Goal: Task Accomplishment & Management: Use online tool/utility

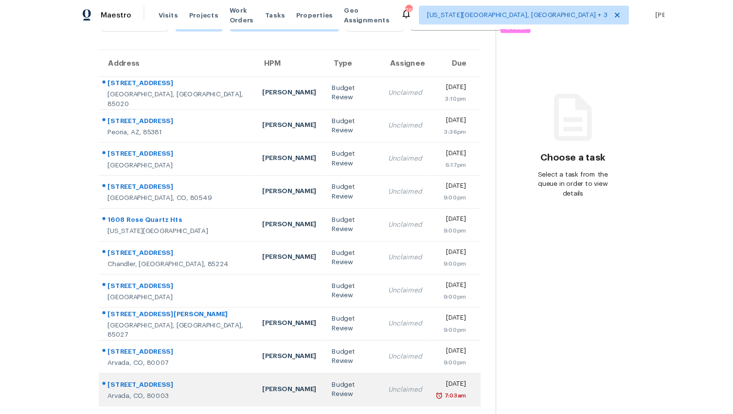
scroll to position [61, 0]
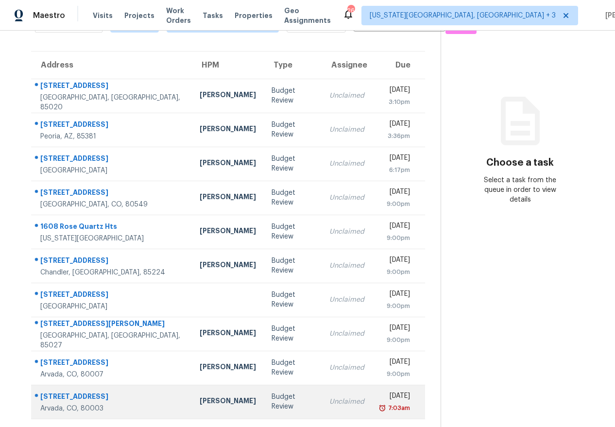
click at [372, 398] on td "[DATE] 7:03am" at bounding box center [398, 402] width 53 height 34
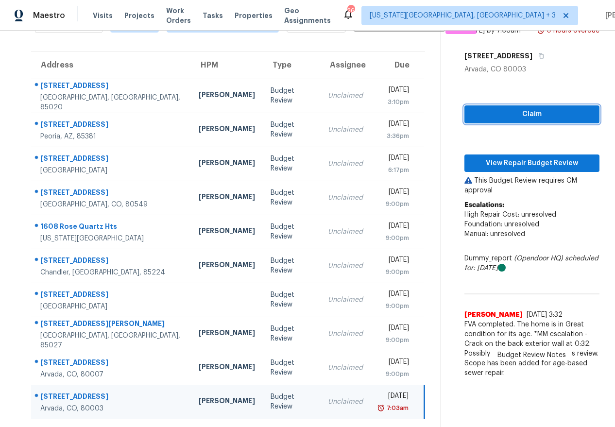
click at [517, 121] on span "Claim" at bounding box center [533, 114] width 120 height 12
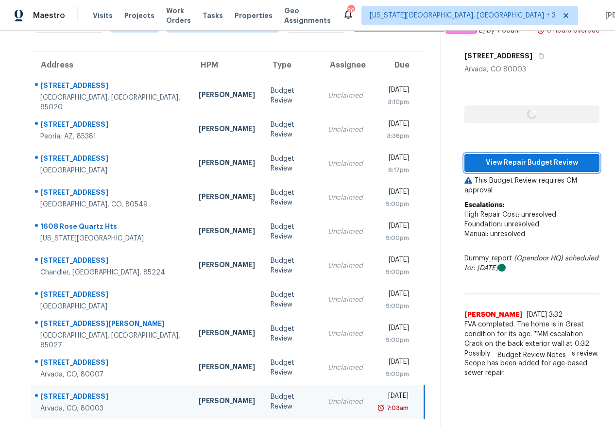
click at [516, 169] on span "View Repair Budget Review" at bounding box center [533, 163] width 120 height 12
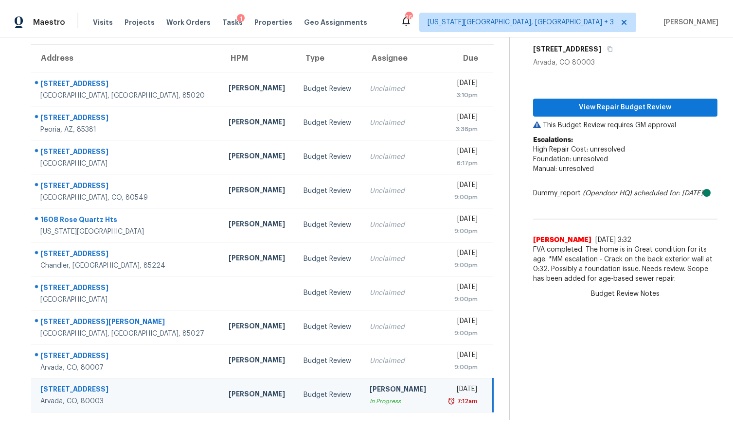
scroll to position [75, 0]
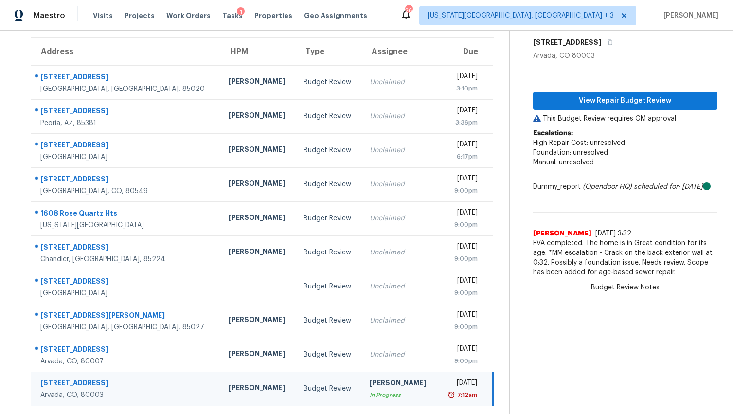
click at [369, 395] on div "In Progress" at bounding box center [399, 395] width 60 height 10
click at [369, 384] on div "[PERSON_NAME]" at bounding box center [399, 384] width 60 height 12
click at [309, 391] on div "Budget Review" at bounding box center [328, 389] width 51 height 10
click at [303, 388] on div "Budget Review" at bounding box center [328, 389] width 51 height 10
click at [602, 94] on button "View Repair Budget Review" at bounding box center [625, 101] width 184 height 18
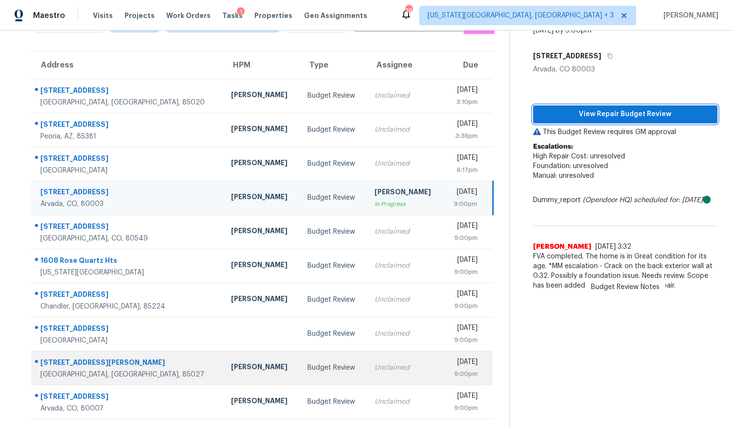
scroll to position [69, 0]
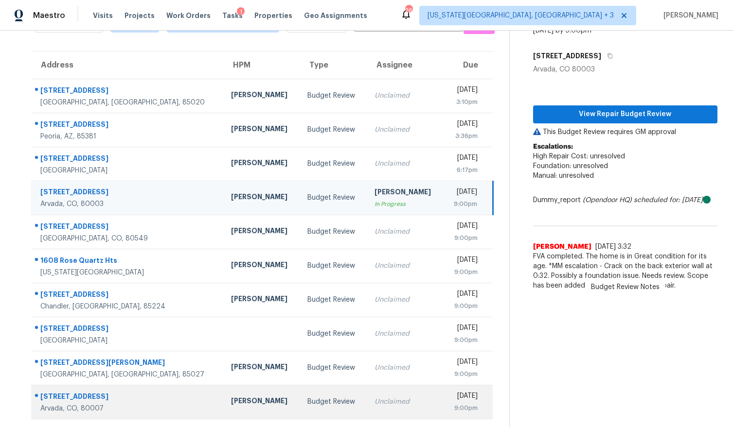
click at [367, 386] on td "Unclaimed" at bounding box center [405, 402] width 76 height 34
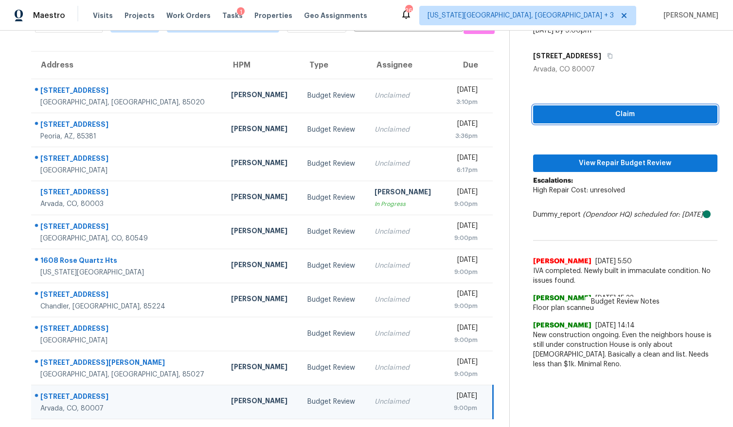
click at [594, 108] on span "Claim" at bounding box center [625, 114] width 169 height 12
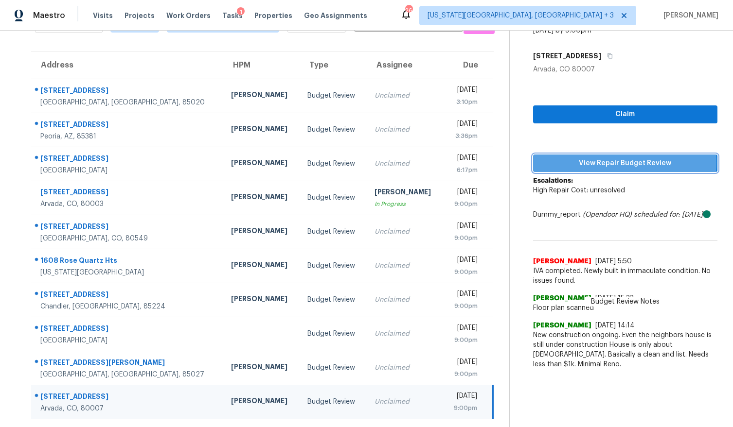
click at [592, 158] on span "View Repair Budget Review" at bounding box center [625, 164] width 169 height 12
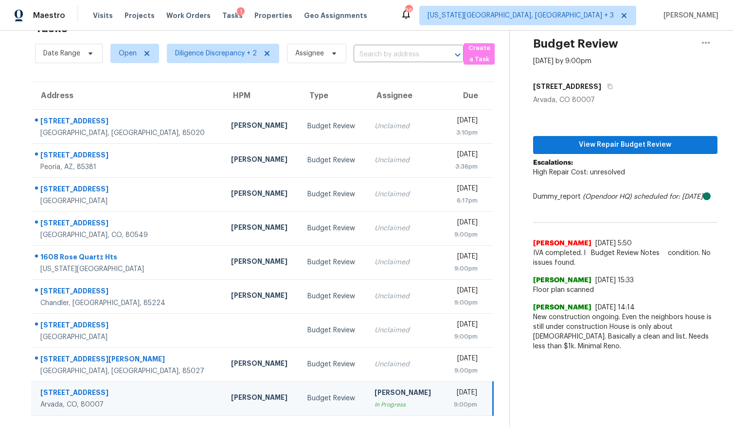
scroll to position [38, 0]
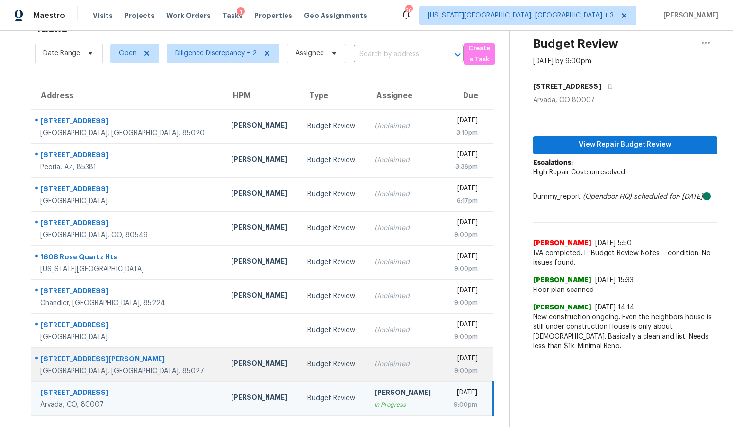
click at [322, 356] on td "Budget Review" at bounding box center [332, 365] width 67 height 34
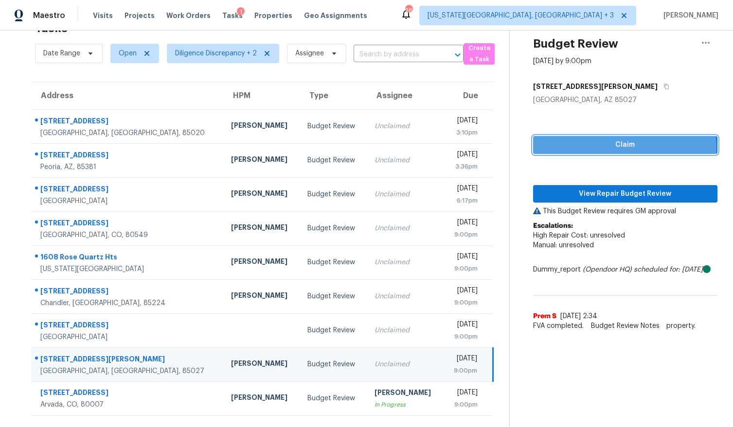
click at [575, 141] on span "Claim" at bounding box center [625, 145] width 169 height 12
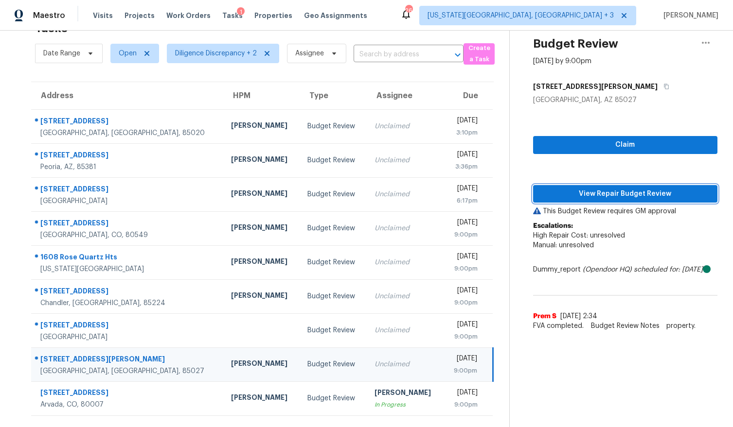
click at [578, 188] on span "View Repair Budget Review" at bounding box center [625, 194] width 169 height 12
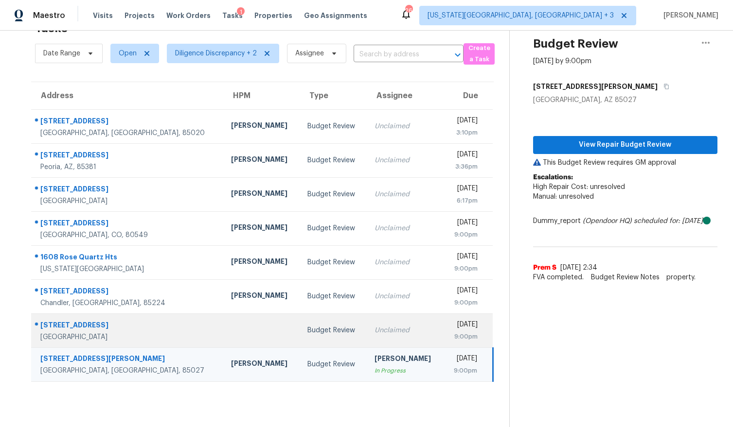
click at [378, 330] on td "Unclaimed" at bounding box center [405, 331] width 76 height 34
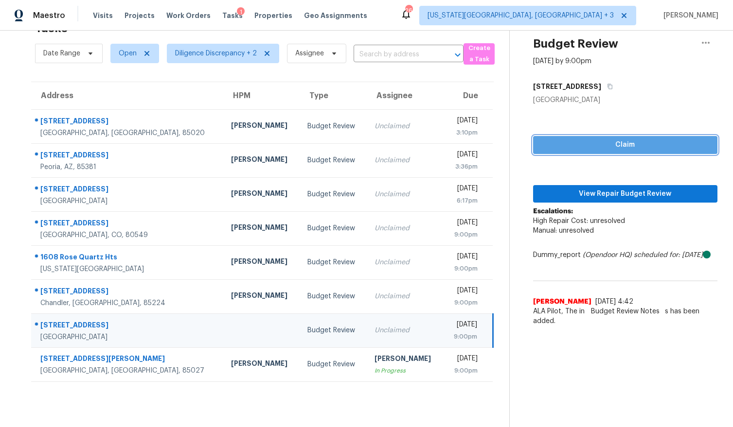
click at [615, 139] on span "Claim" at bounding box center [625, 145] width 169 height 12
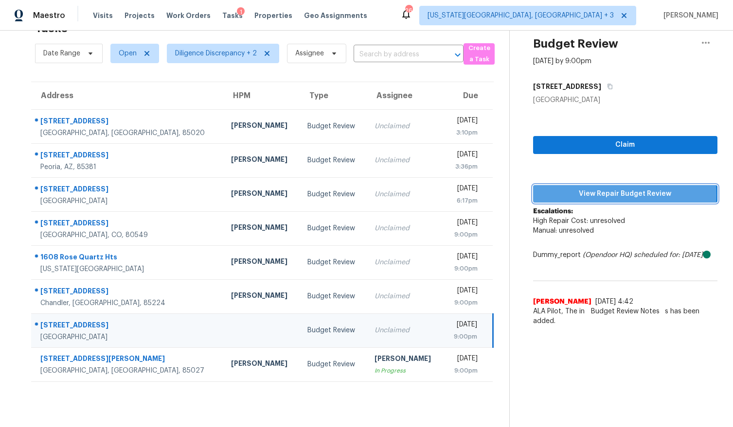
click at [594, 188] on span "View Repair Budget Review" at bounding box center [625, 194] width 169 height 12
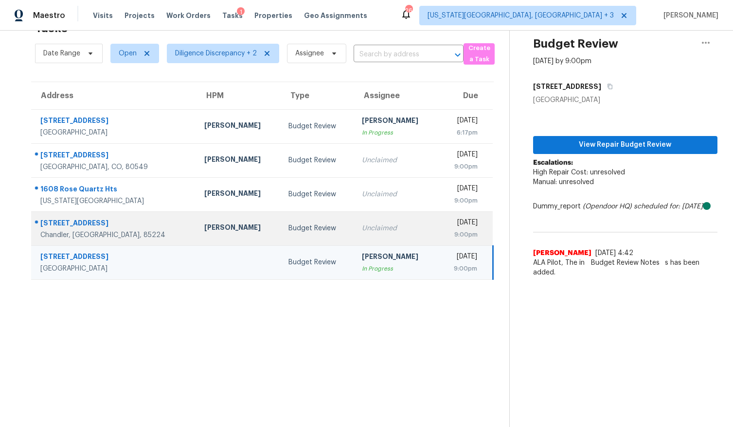
click at [362, 226] on div "Unclaimed" at bounding box center [396, 229] width 68 height 10
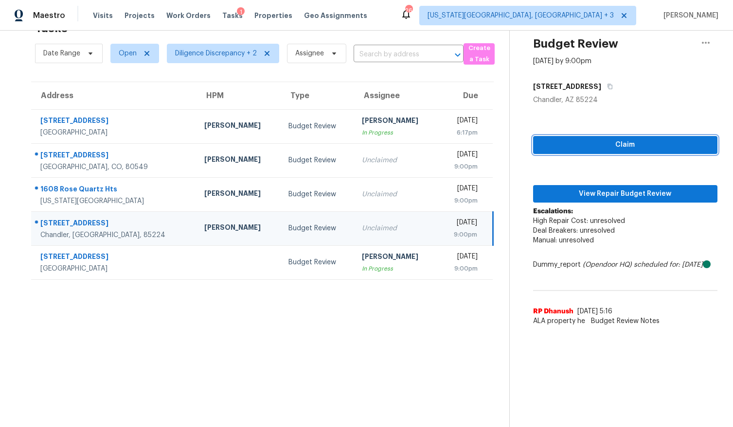
click at [572, 139] on span "Claim" at bounding box center [625, 145] width 169 height 12
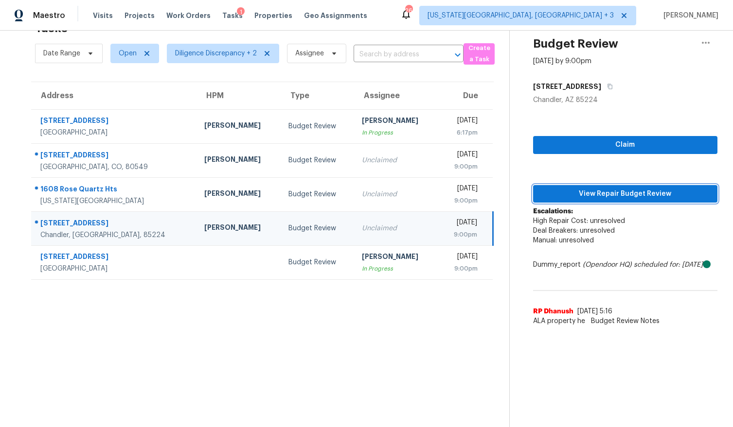
click at [577, 188] on span "View Repair Budget Review" at bounding box center [625, 194] width 169 height 12
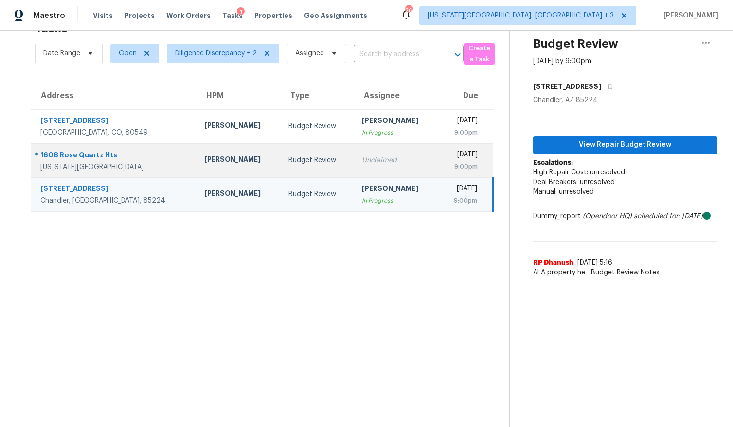
click at [370, 147] on td "Unclaimed" at bounding box center [396, 160] width 84 height 34
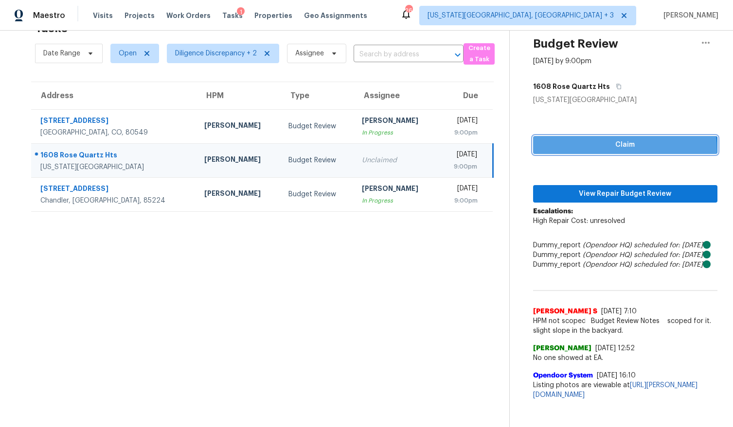
click at [584, 143] on span "Claim" at bounding box center [625, 145] width 169 height 12
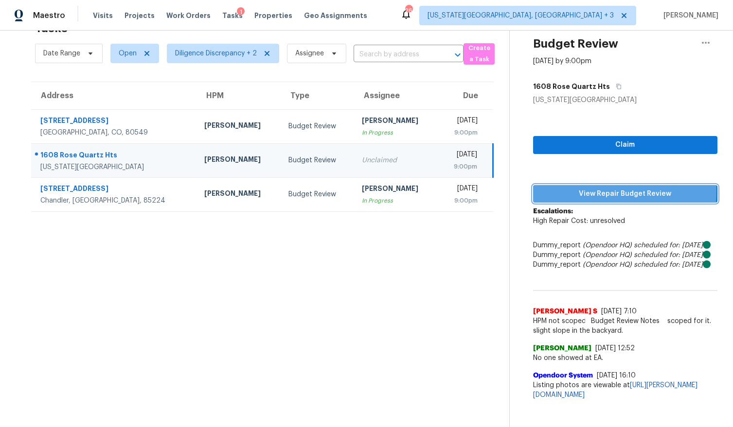
click at [578, 188] on span "View Repair Budget Review" at bounding box center [625, 194] width 169 height 12
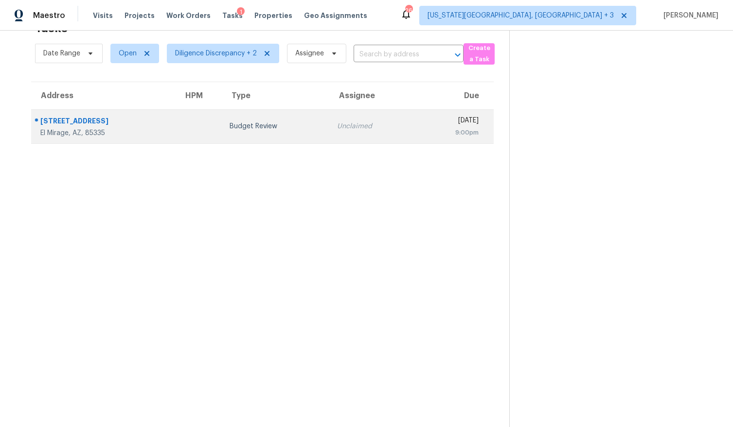
click at [249, 122] on div "Budget Review" at bounding box center [275, 127] width 92 height 10
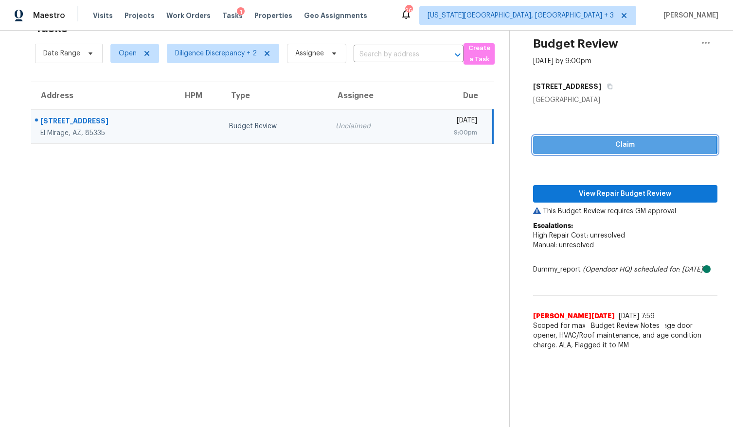
click at [571, 139] on span "Claim" at bounding box center [625, 145] width 169 height 12
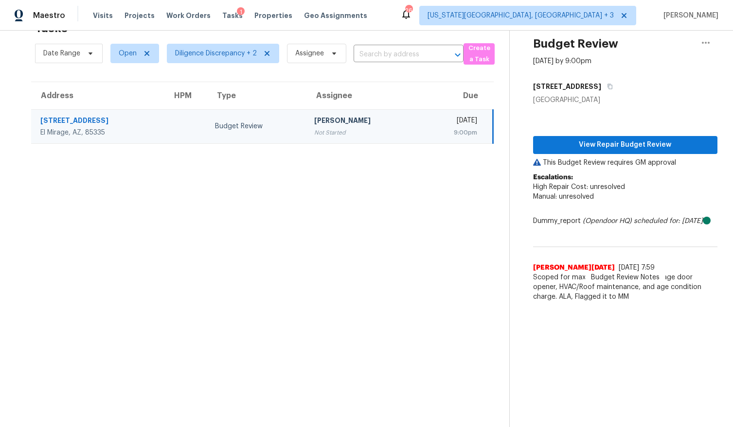
click at [569, 193] on span "Manual: unresolved" at bounding box center [563, 196] width 61 height 7
click at [580, 139] on span "View Repair Budget Review" at bounding box center [625, 145] width 169 height 12
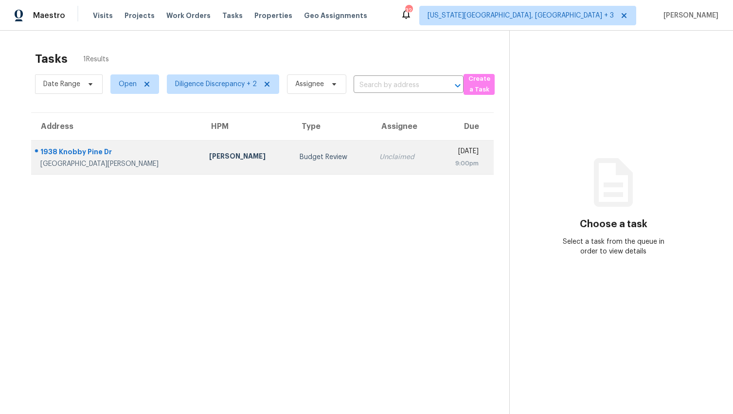
click at [443, 163] on div "9:00pm" at bounding box center [460, 163] width 35 height 10
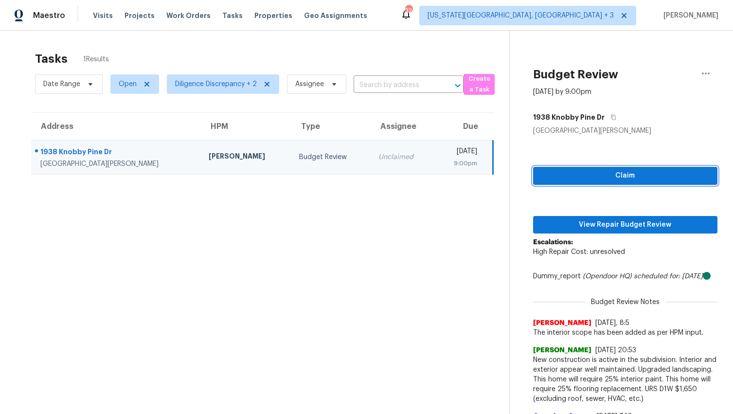
click at [602, 175] on span "Claim" at bounding box center [625, 176] width 169 height 12
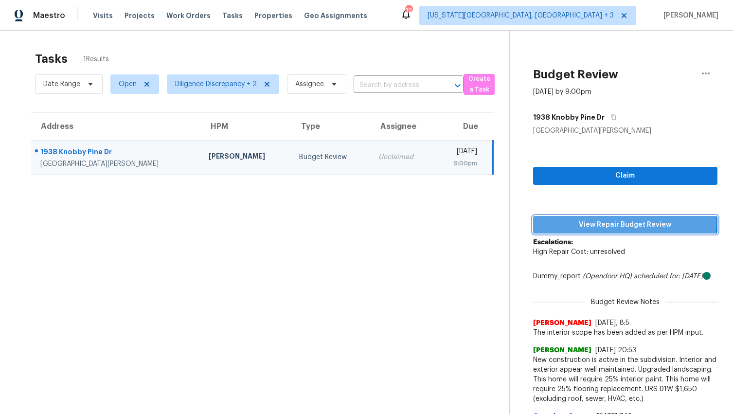
click at [609, 222] on span "View Repair Budget Review" at bounding box center [625, 225] width 169 height 12
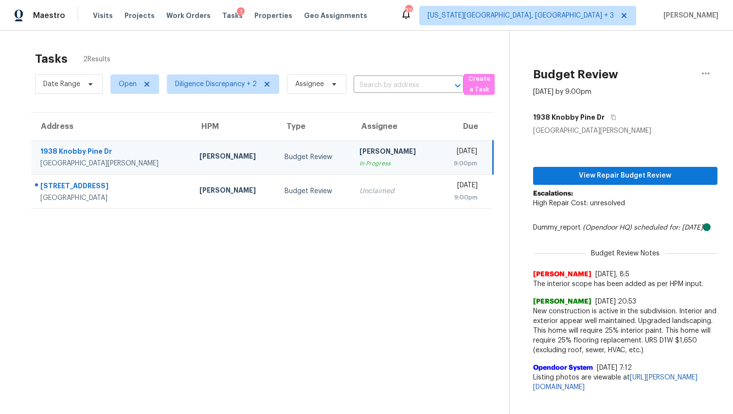
click at [437, 164] on td "Thu, Aug 14th 2025 9:00pm" at bounding box center [464, 157] width 55 height 34
click at [578, 172] on span "View Repair Budget Review" at bounding box center [625, 176] width 169 height 12
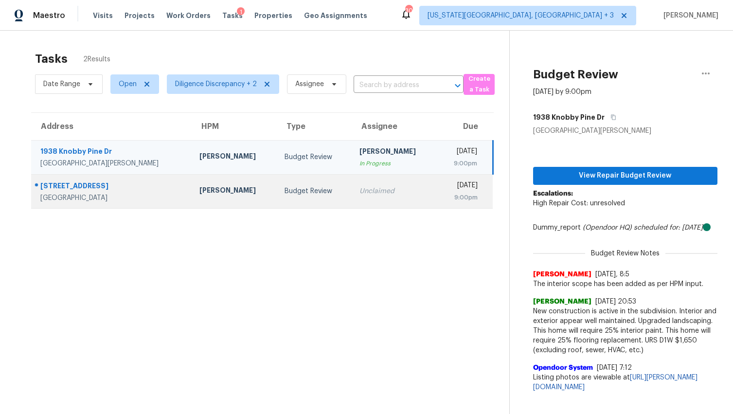
click at [359, 196] on div "Unclaimed" at bounding box center [394, 191] width 70 height 10
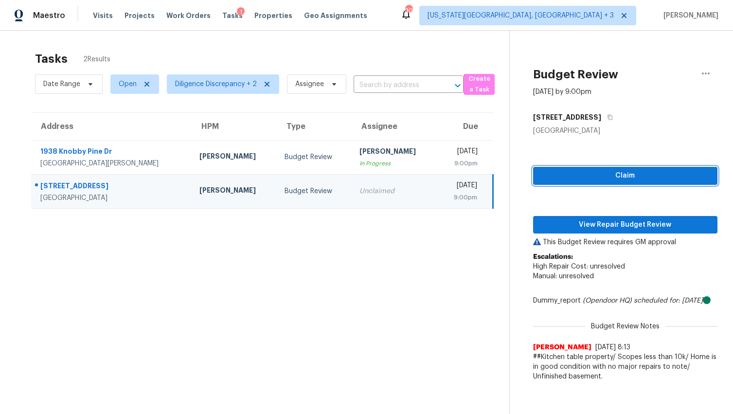
click at [572, 176] on span "Claim" at bounding box center [625, 176] width 169 height 12
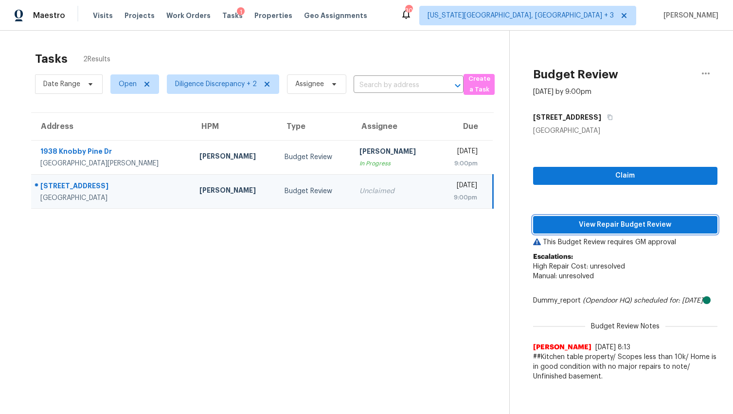
click at [604, 217] on button "View Repair Budget Review" at bounding box center [625, 225] width 184 height 18
